Goal: Transaction & Acquisition: Purchase product/service

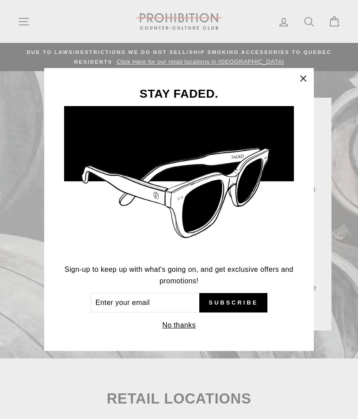
click at [307, 75] on icon "button" at bounding box center [303, 78] width 12 height 12
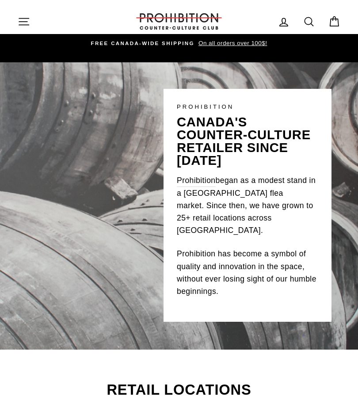
click at [26, 18] on icon "button" at bounding box center [24, 21] width 10 height 7
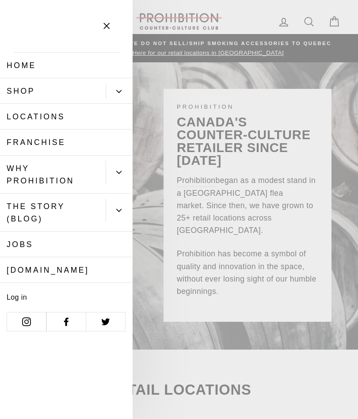
click at [118, 92] on icon "Primary" at bounding box center [118, 91] width 5 height 5
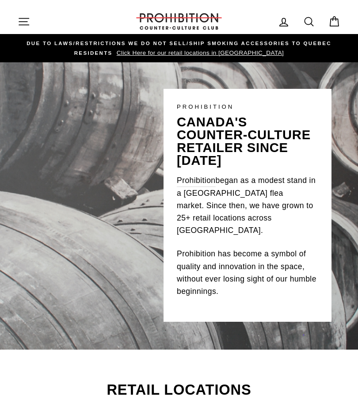
click at [26, 24] on icon "button" at bounding box center [24, 21] width 12 height 12
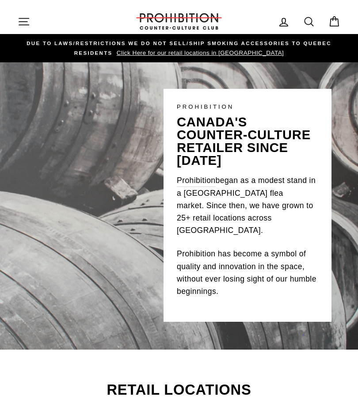
click at [312, 21] on icon at bounding box center [309, 21] width 8 height 8
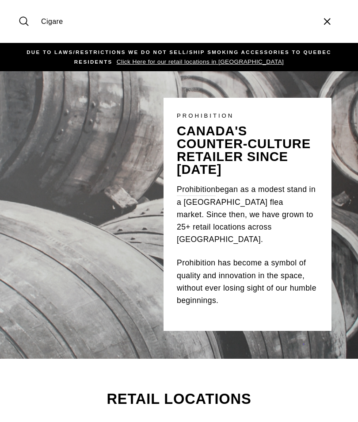
type input "Cigare"
click at [27, 21] on button "Search" at bounding box center [27, 22] width 19 height 30
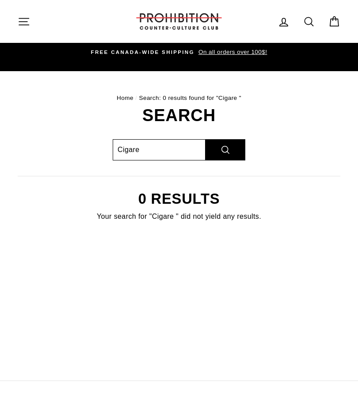
click at [167, 149] on input "Cigare" at bounding box center [159, 149] width 93 height 21
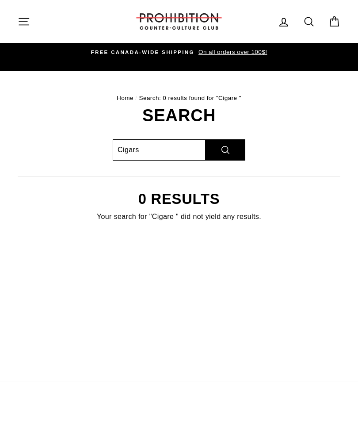
type input "Cigars"
click at [225, 149] on button "Search" at bounding box center [225, 149] width 40 height 21
